Goal: Find specific page/section: Find specific page/section

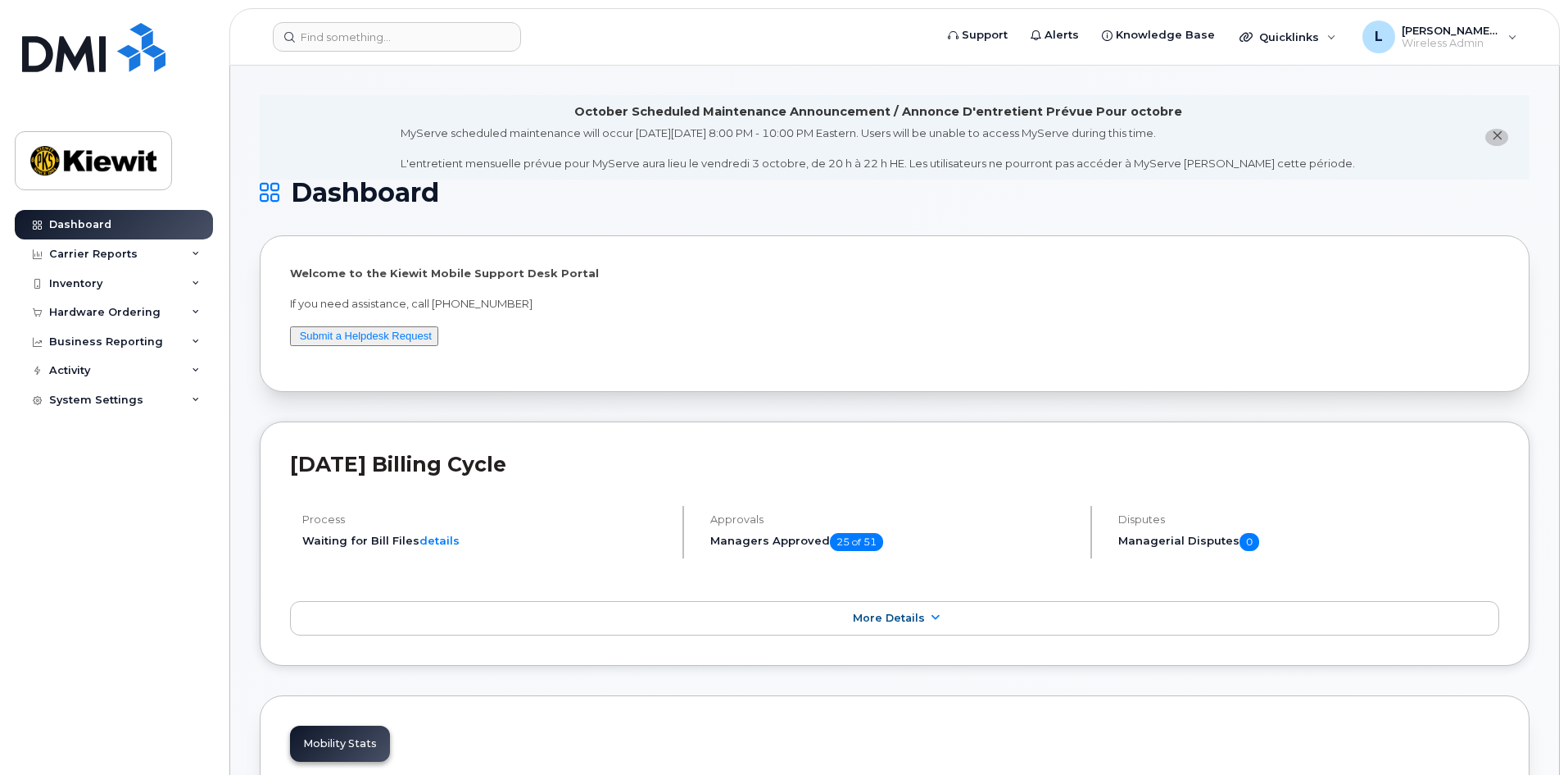
scroll to position [82, 0]
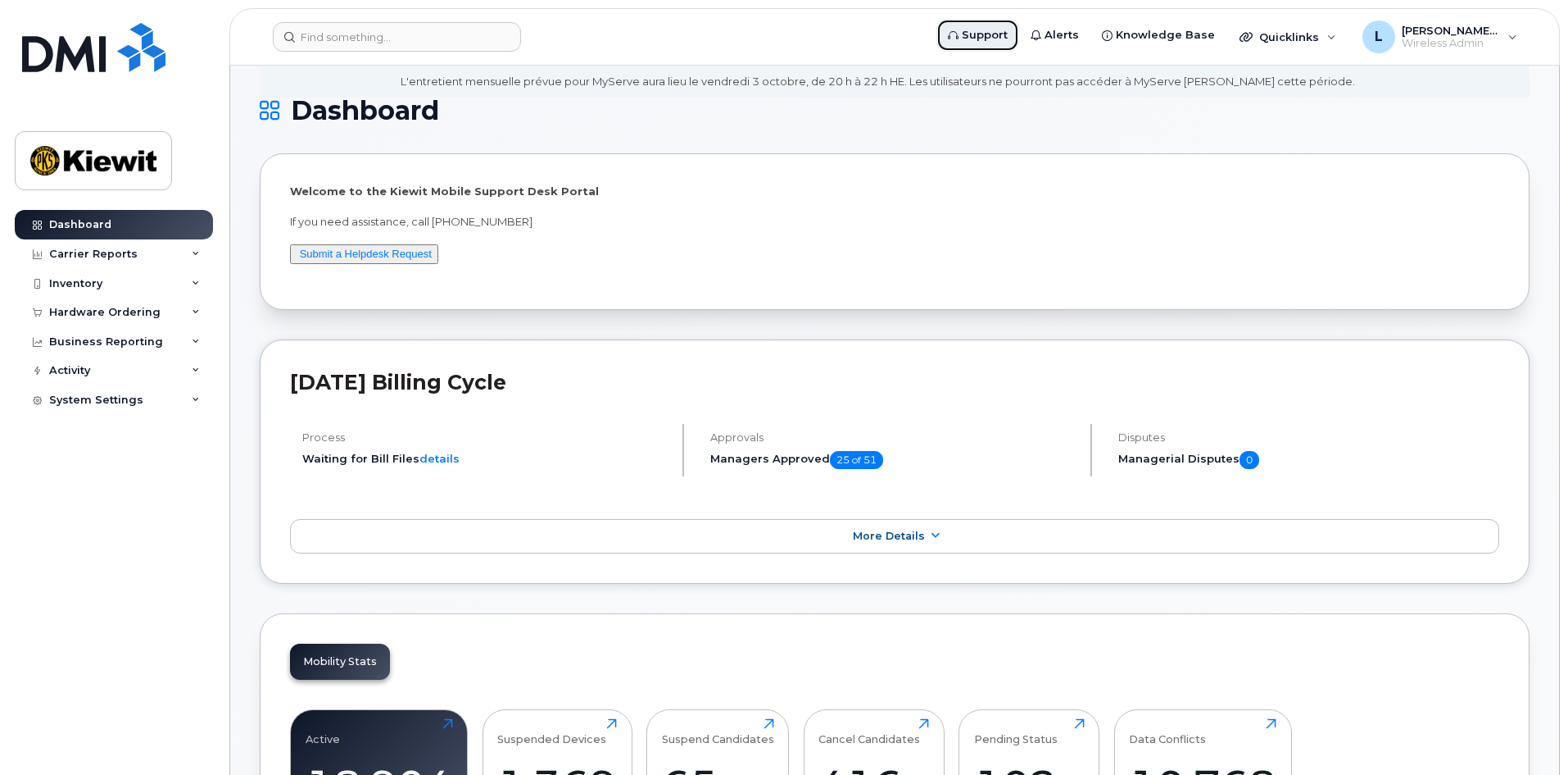
click at [1004, 35] on span "Support" at bounding box center [985, 35] width 46 height 17
click at [1503, 45] on div "[PERSON_NAME].[PERSON_NAME] Wireless Admin" at bounding box center [1440, 36] width 178 height 33
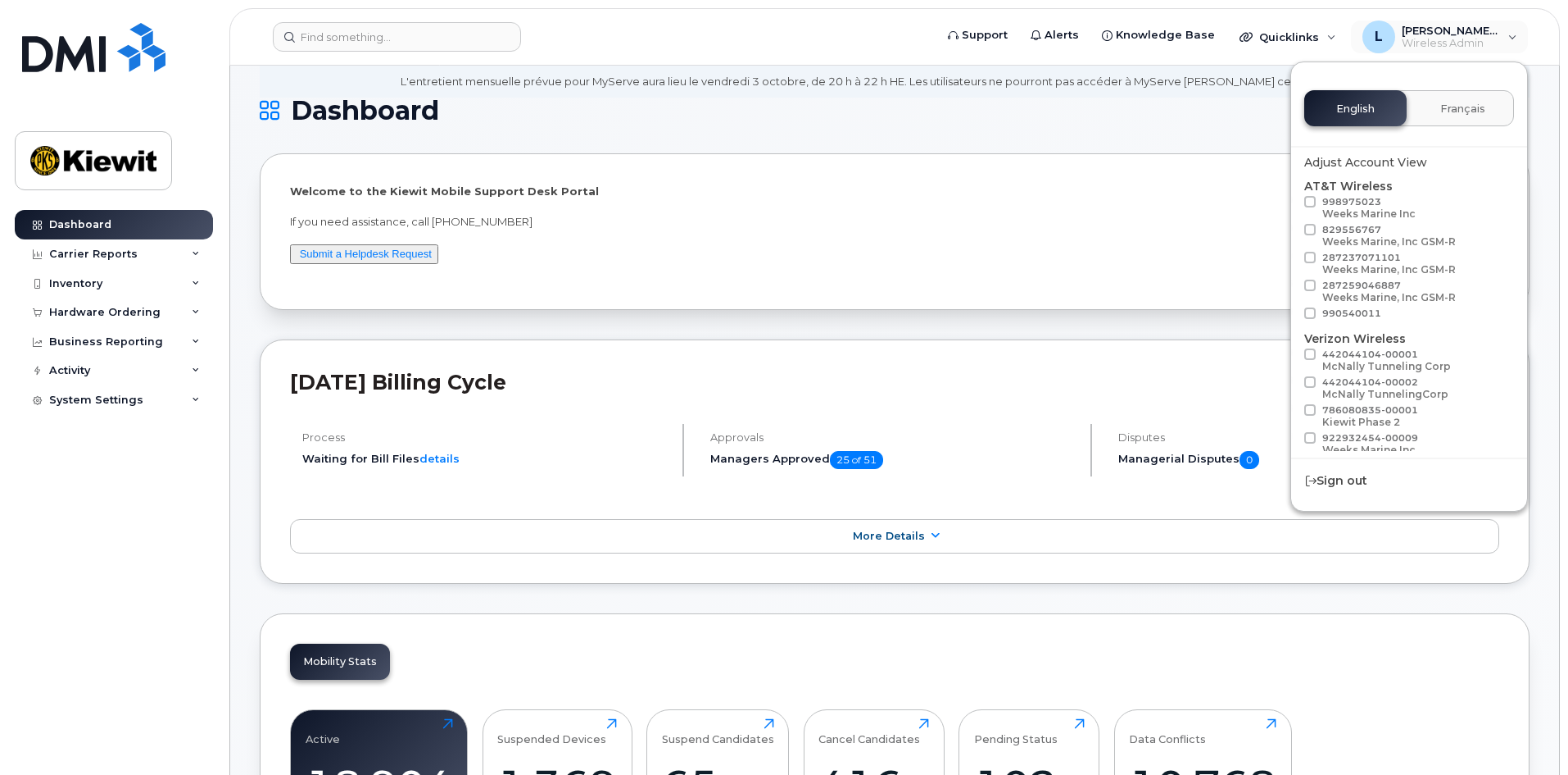
click at [1176, 161] on div "Welcome to the Kiewit Mobile Support Desk Portal If you need assistance, call 8…" at bounding box center [895, 231] width 1270 height 156
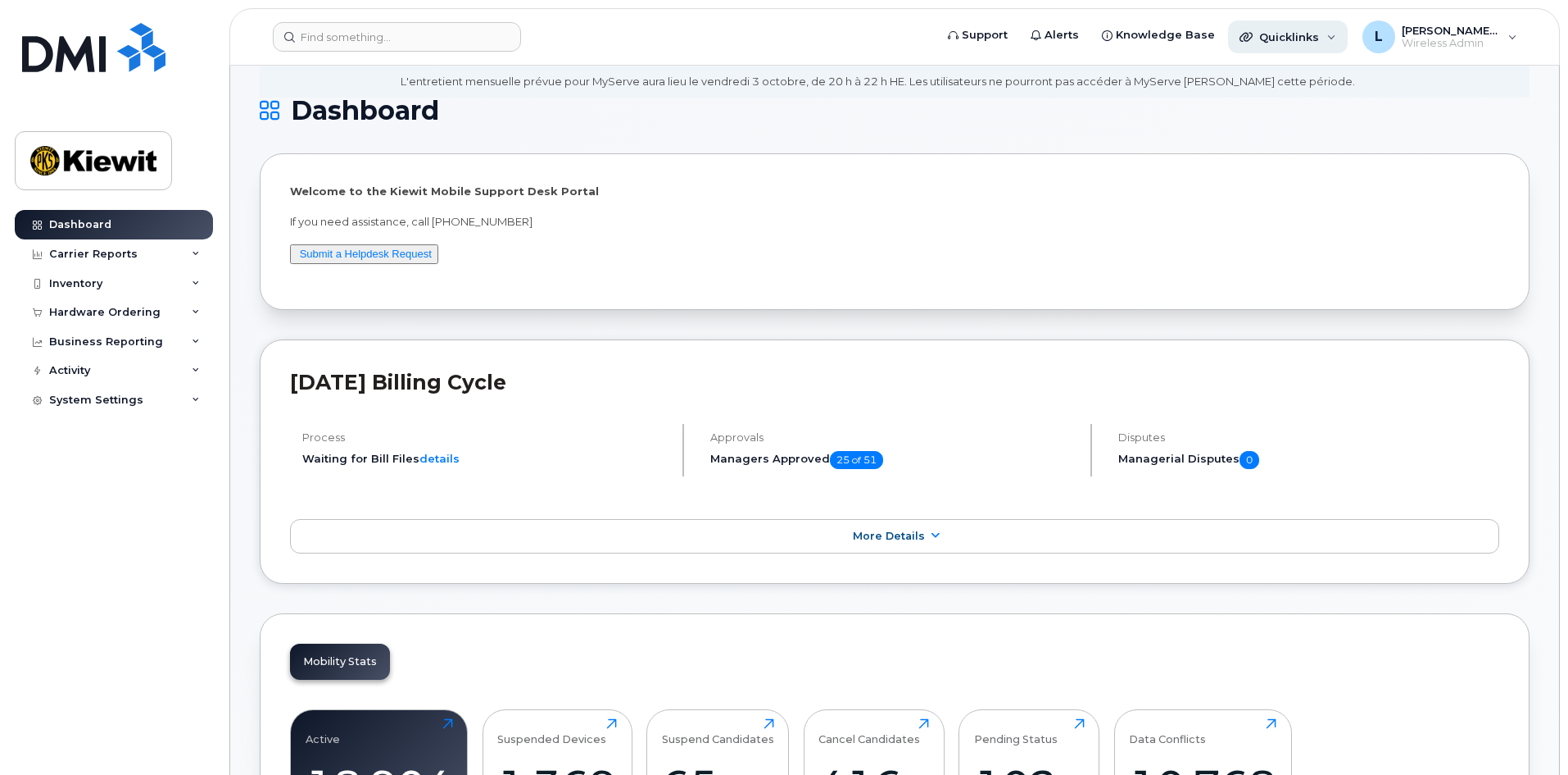
click at [1348, 43] on div "Quicklinks" at bounding box center [1287, 36] width 119 height 33
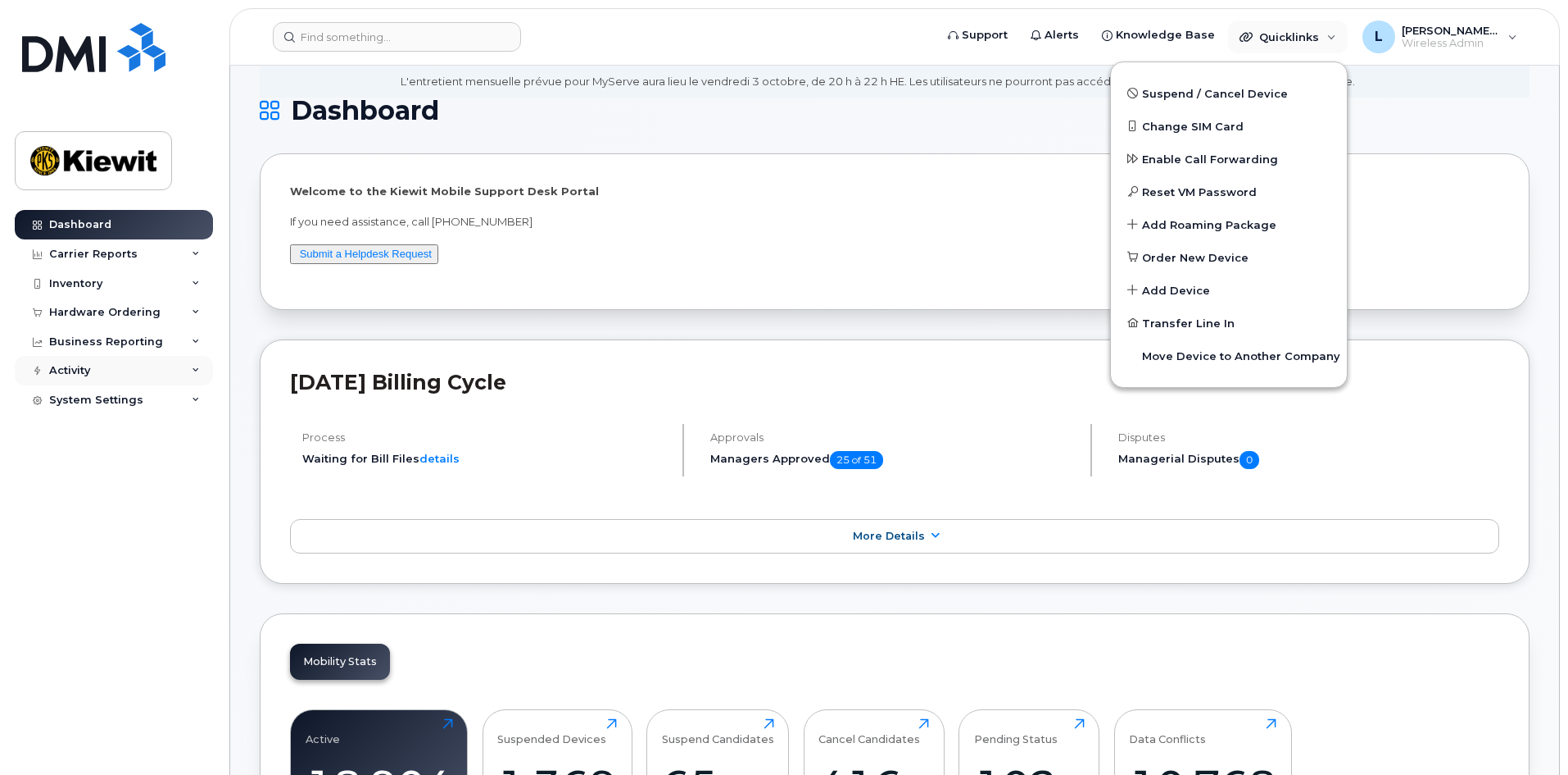
click at [133, 383] on div "Activity" at bounding box center [114, 370] width 198 height 29
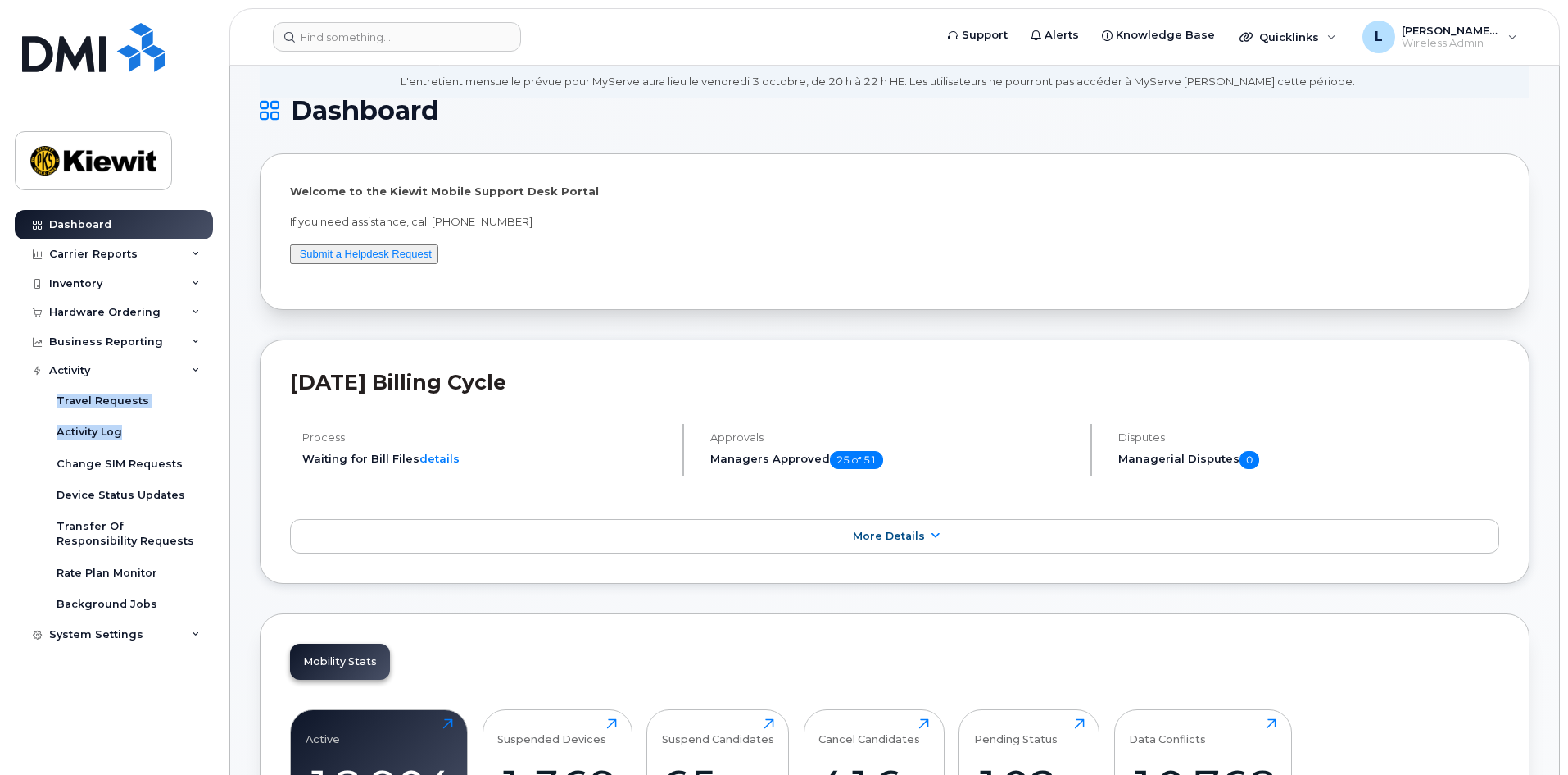
drag, startPoint x: 133, startPoint y: 383, endPoint x: 213, endPoint y: 441, distance: 98.8
click at [206, 439] on div "Activity Travel Requests Activity Log Change SIM Requests Device Status Updates…" at bounding box center [116, 488] width 202 height 264
click at [153, 467] on div "Change SIM Requests" at bounding box center [119, 464] width 126 height 15
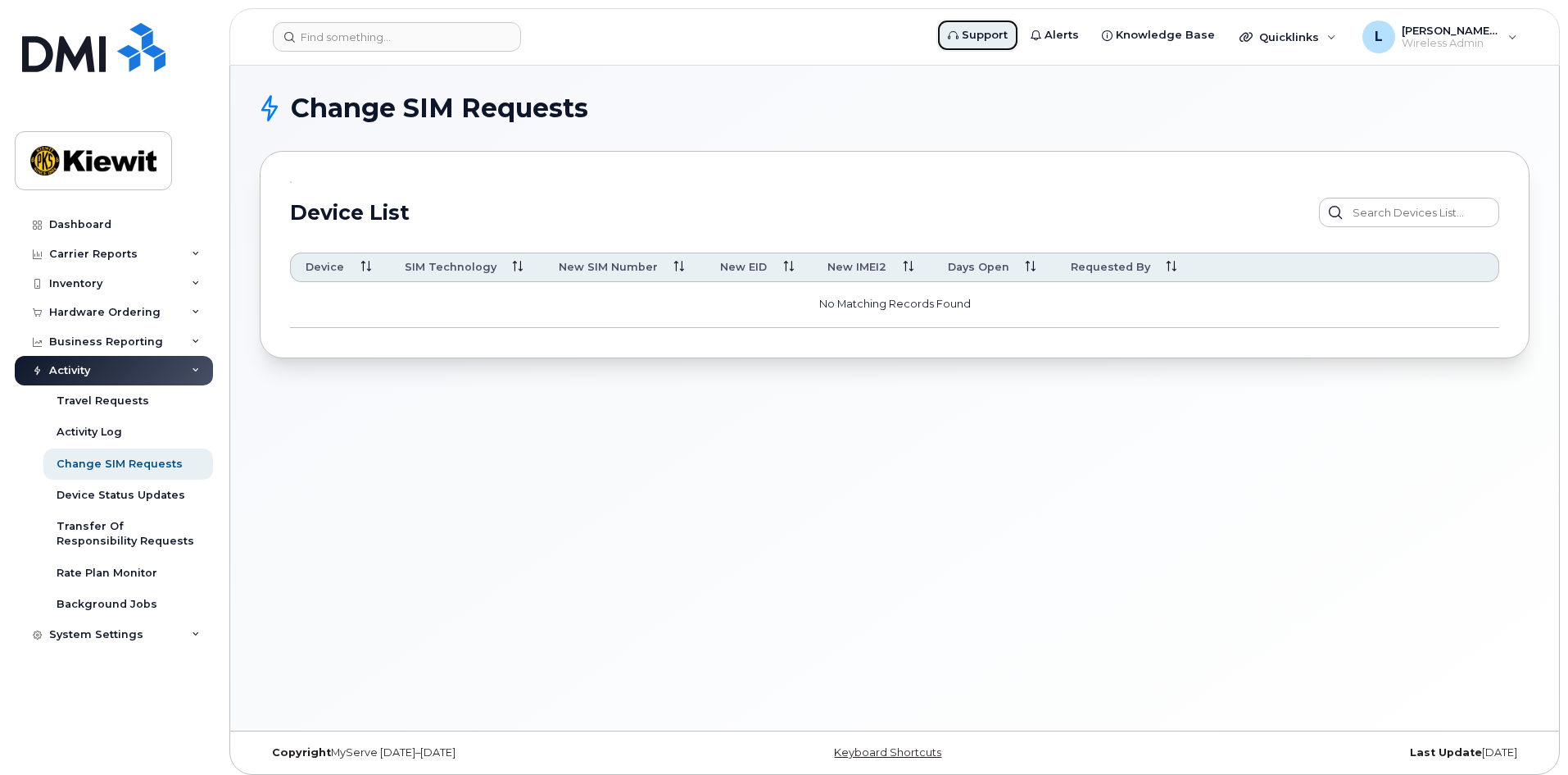
click at [997, 40] on span "Support" at bounding box center [985, 35] width 46 height 17
drag, startPoint x: 102, startPoint y: 230, endPoint x: 342, endPoint y: 221, distance: 240.2
click at [102, 230] on div "Dashboard" at bounding box center [80, 224] width 62 height 13
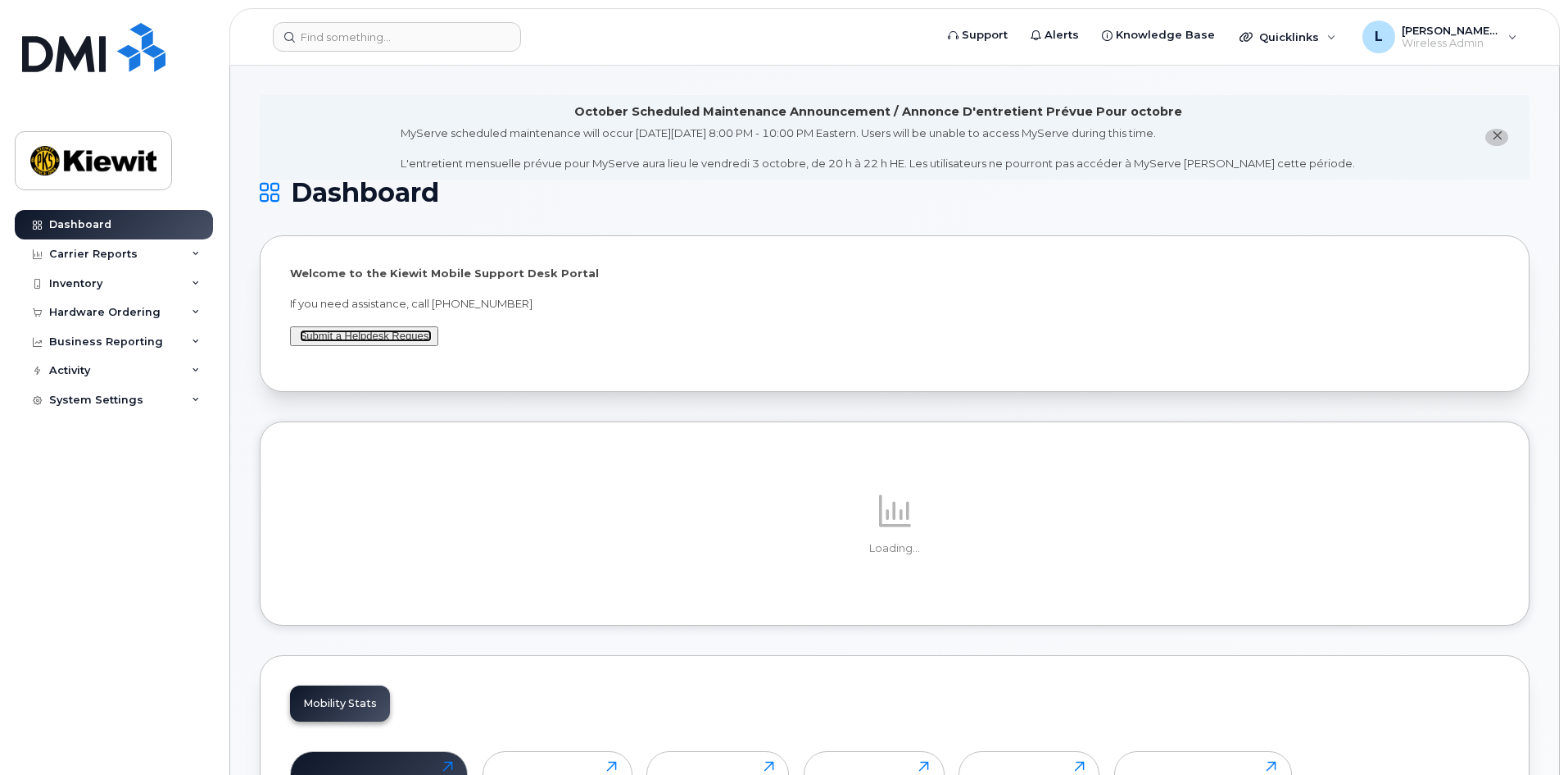
click at [351, 334] on link "Submit a Helpdesk Request" at bounding box center [365, 336] width 132 height 12
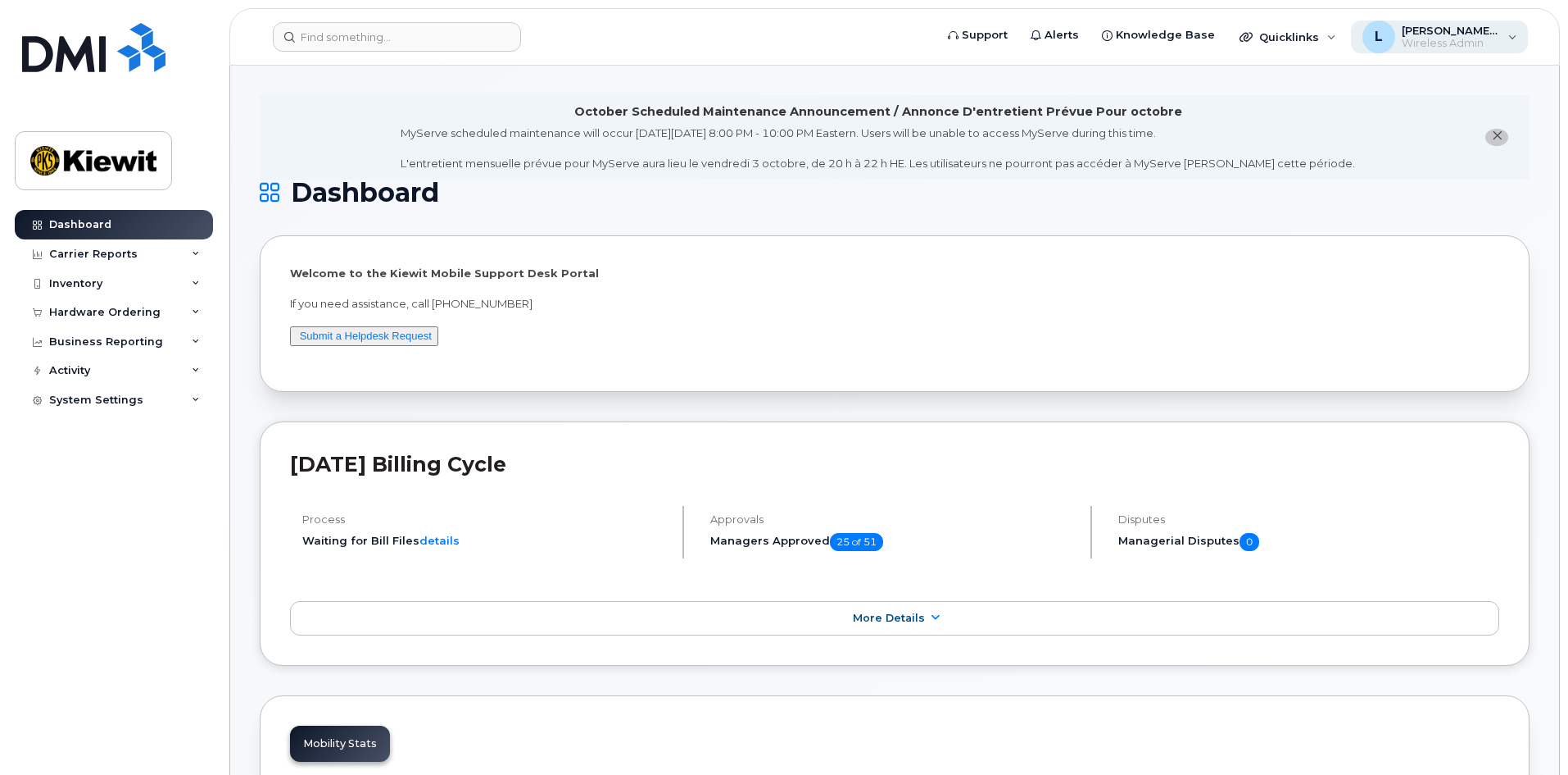
click at [1501, 37] on div "[PERSON_NAME].[PERSON_NAME] Wireless Admin" at bounding box center [1440, 36] width 178 height 33
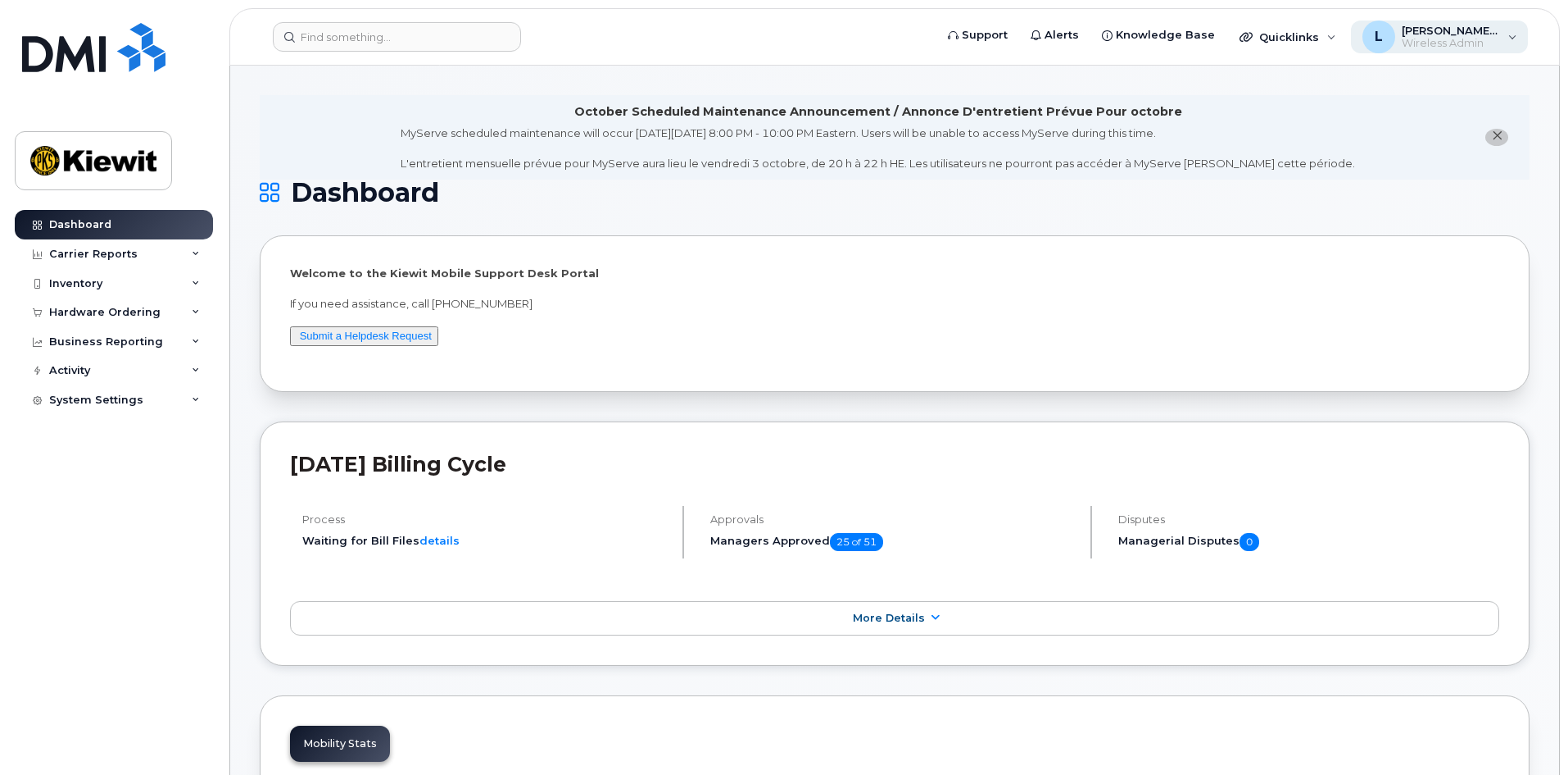
click at [1511, 41] on div "[PERSON_NAME].[PERSON_NAME] Wireless Admin" at bounding box center [1440, 36] width 178 height 33
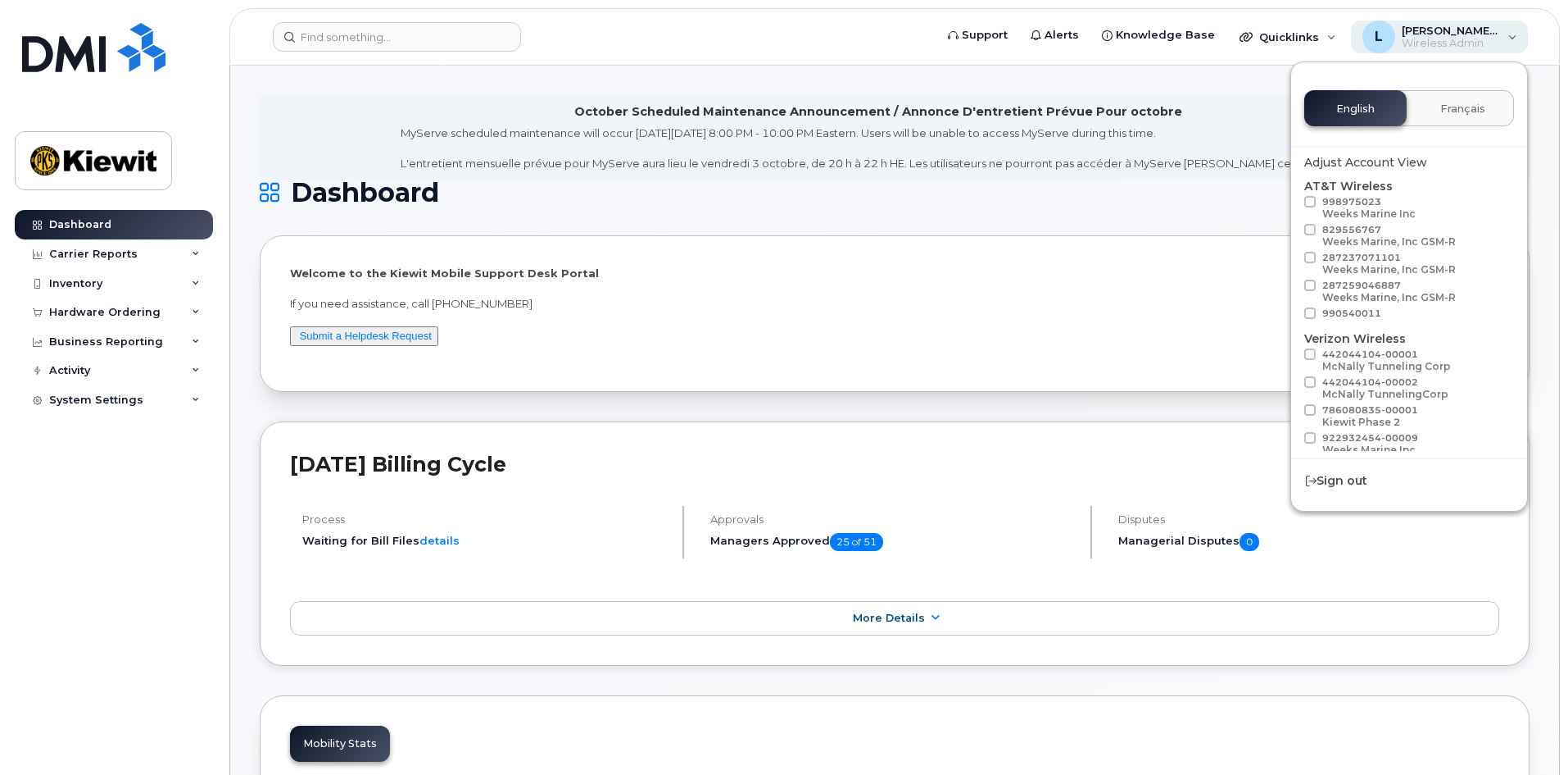
click at [1511, 41] on div "[PERSON_NAME].[PERSON_NAME] Wireless Admin" at bounding box center [1440, 36] width 178 height 33
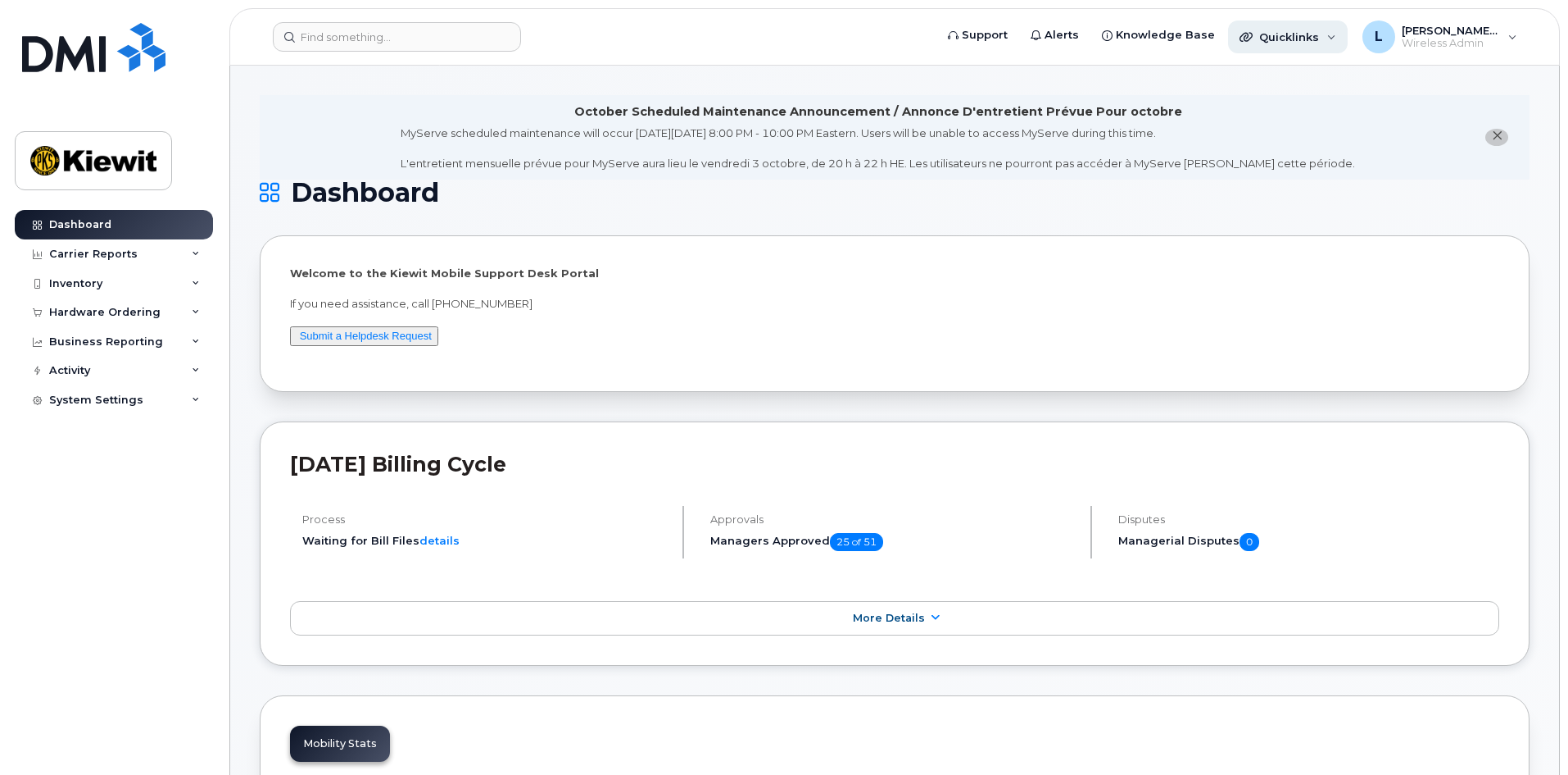
click at [1336, 42] on div "Quicklinks" at bounding box center [1287, 36] width 119 height 33
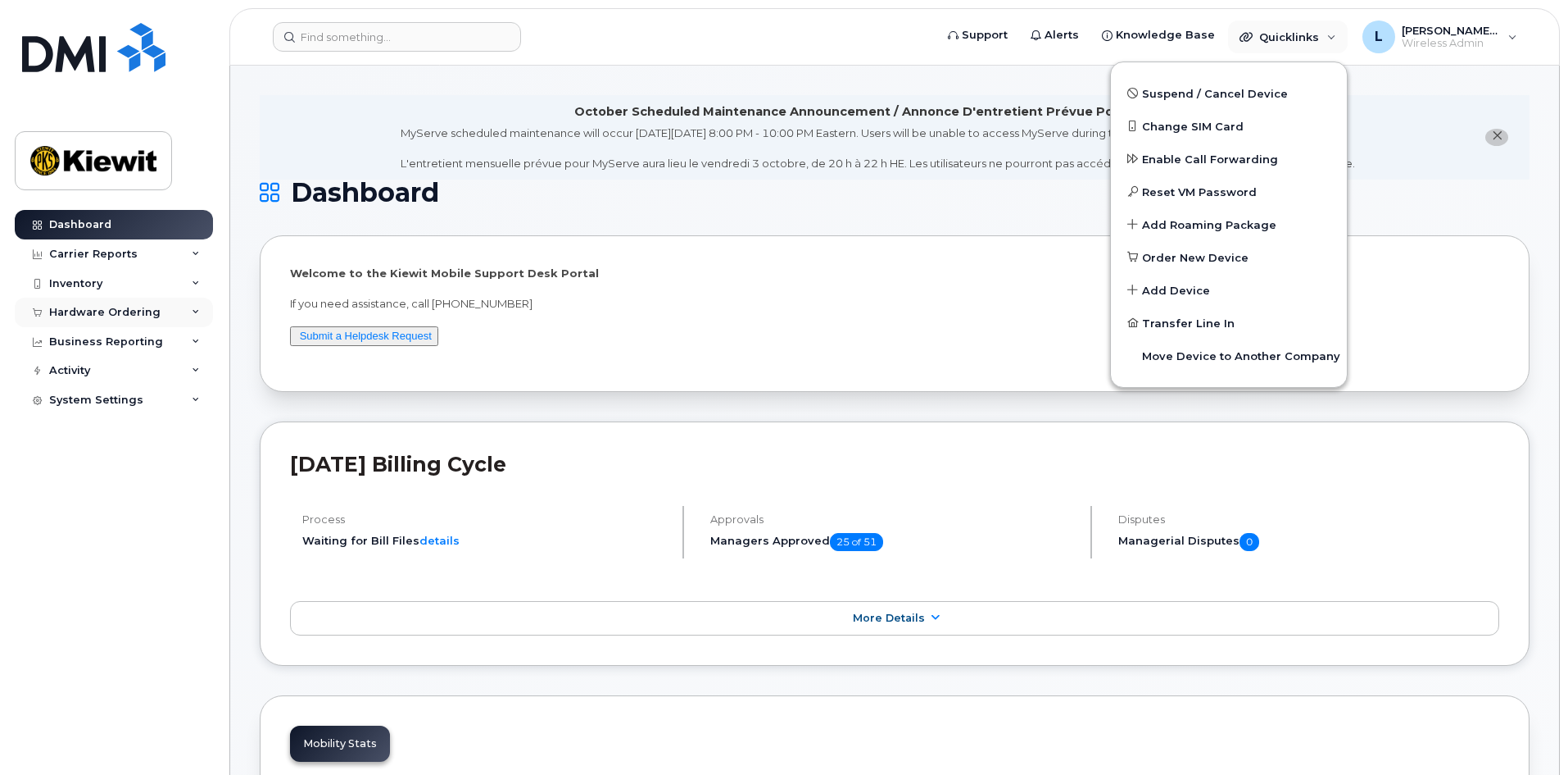
click at [100, 308] on div "Hardware Ordering" at bounding box center [105, 312] width 111 height 13
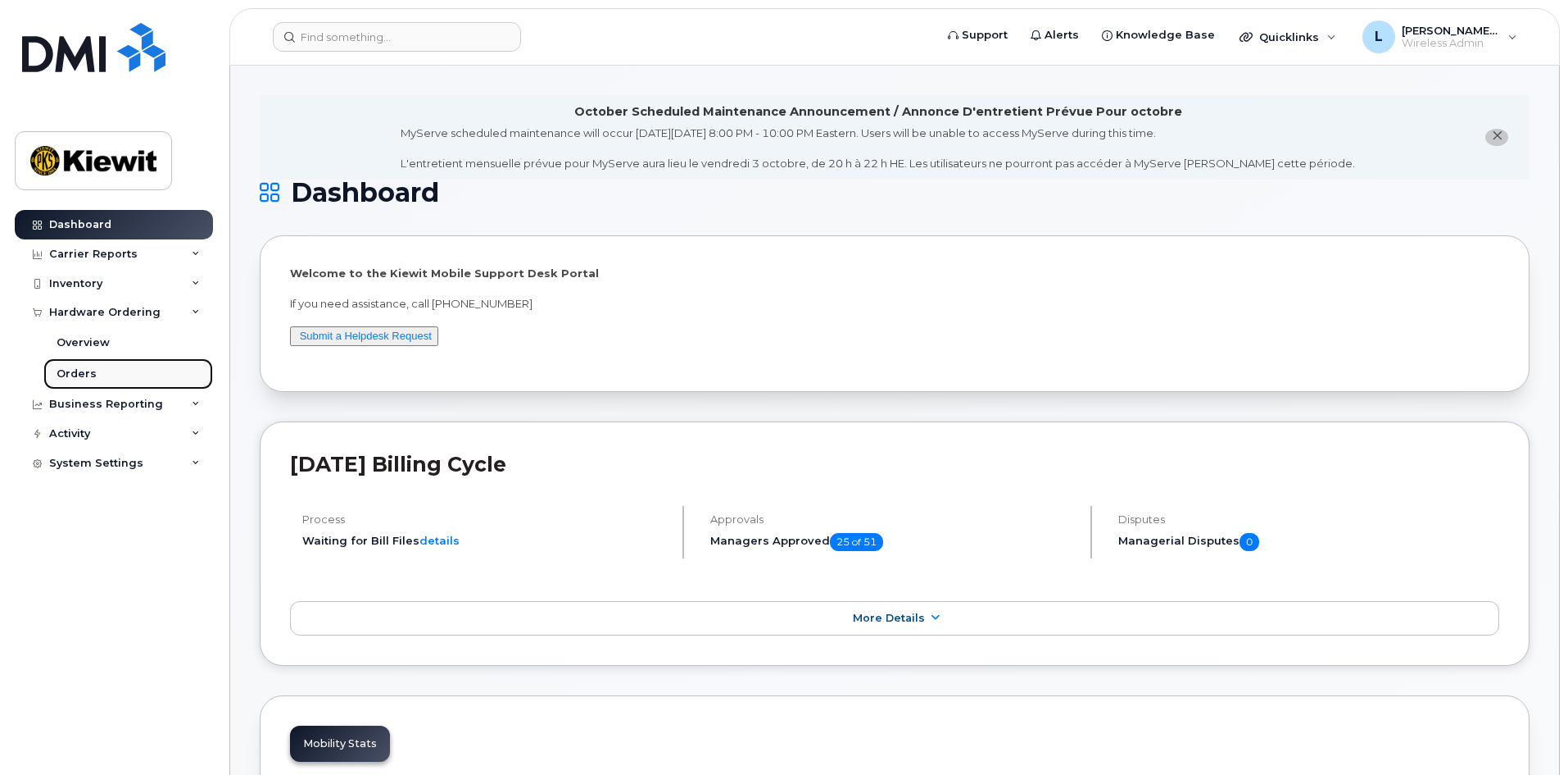
click at [82, 368] on div "Orders" at bounding box center [76, 374] width 40 height 15
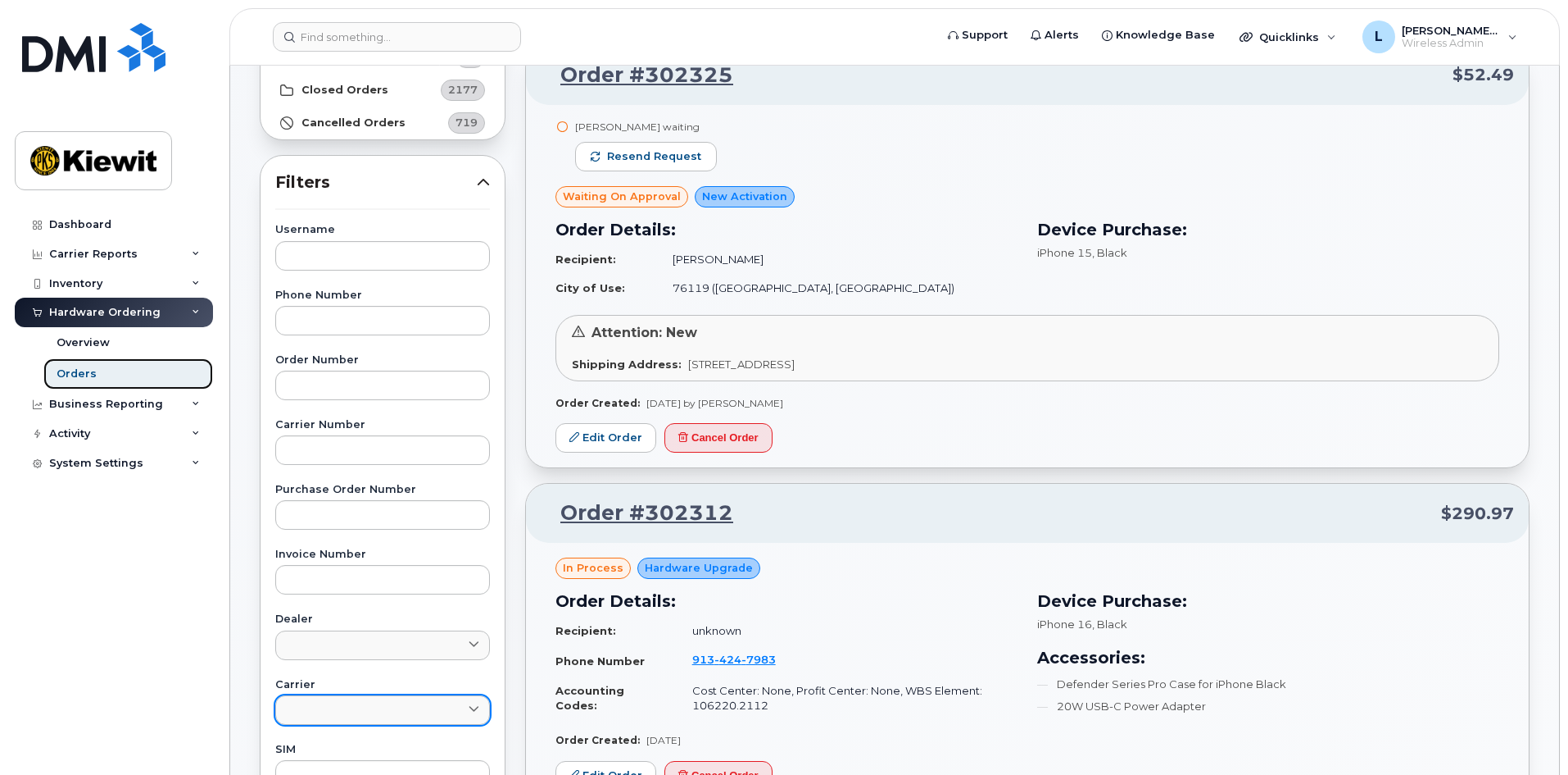
scroll to position [82, 0]
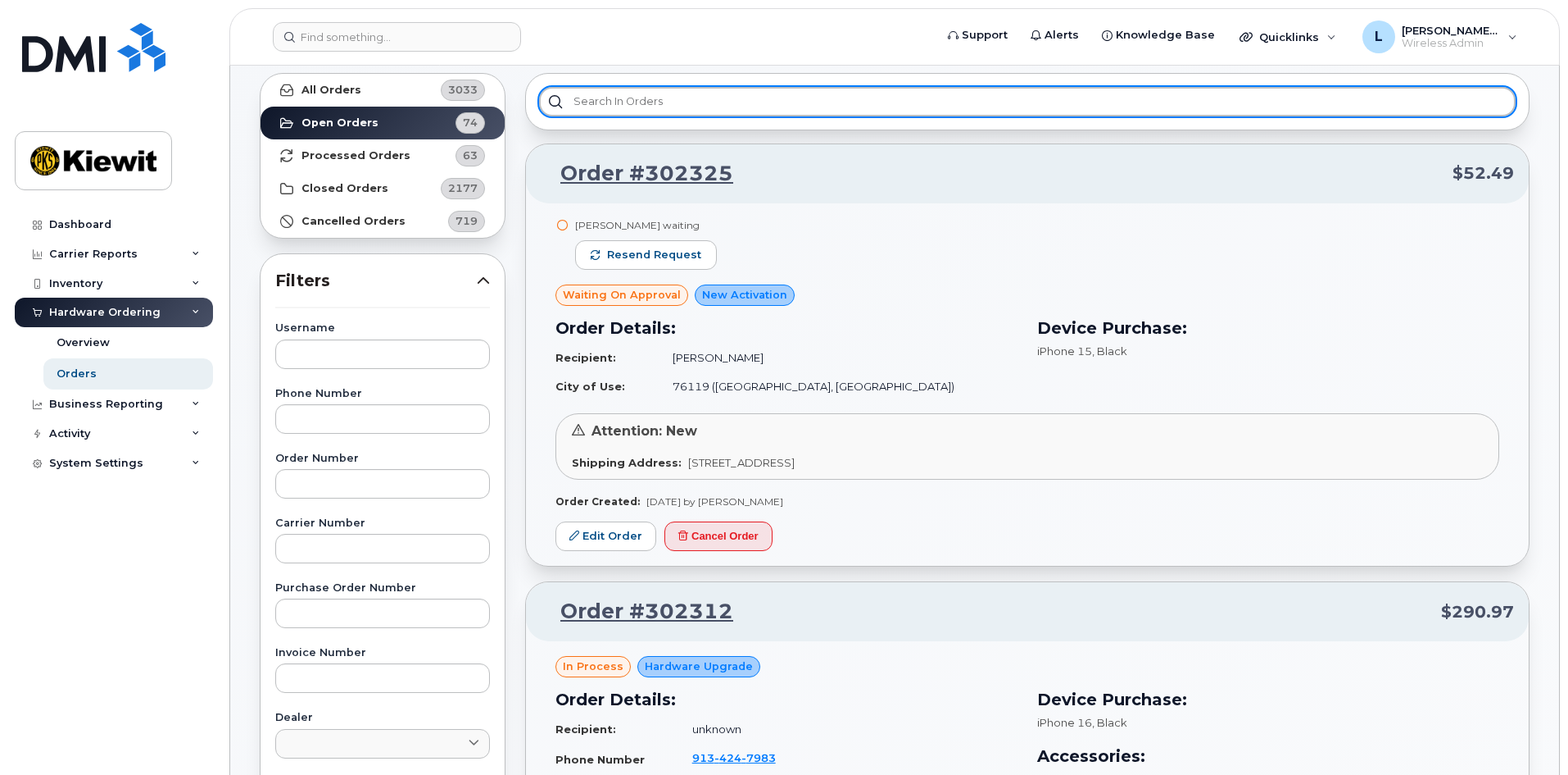
click at [1058, 103] on input "text" at bounding box center [1027, 101] width 977 height 29
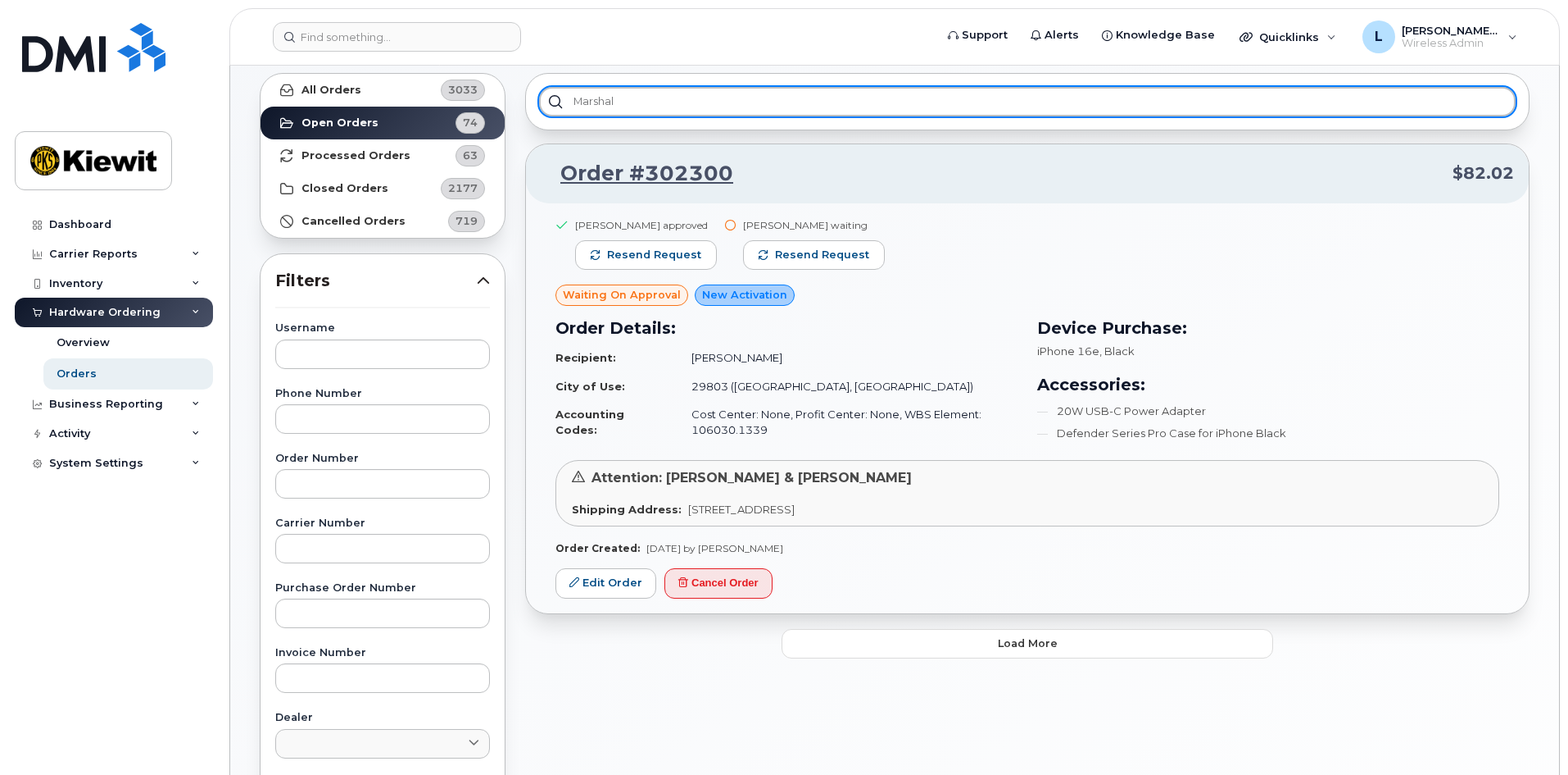
type input "Marshal"
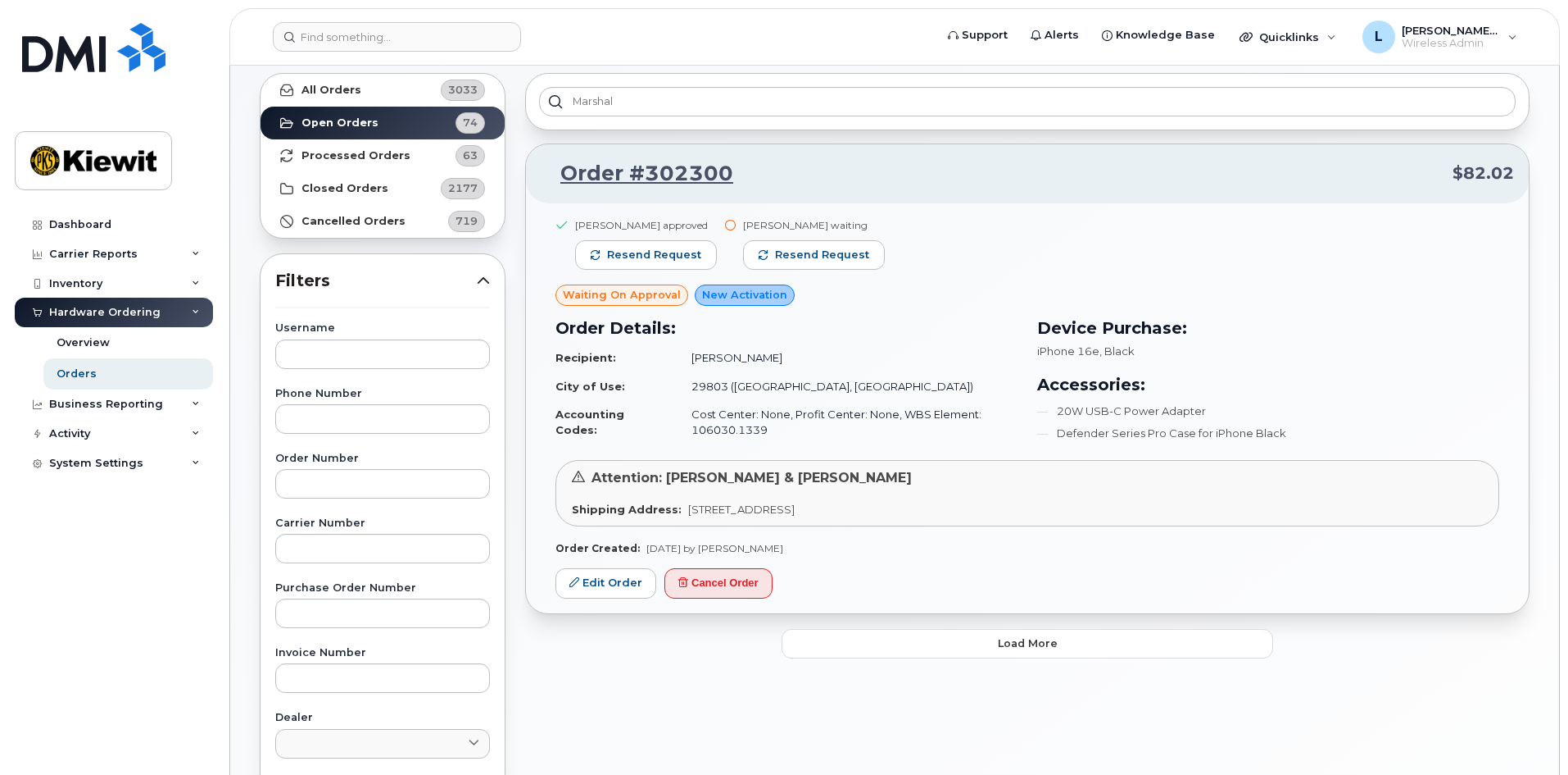
click at [806, 497] on div "Attention: [PERSON_NAME] & [PERSON_NAME] Shipping Address: [STREET_ADDRESS]" at bounding box center [1027, 492] width 944 height 65
